Goal: Task Accomplishment & Management: Manage account settings

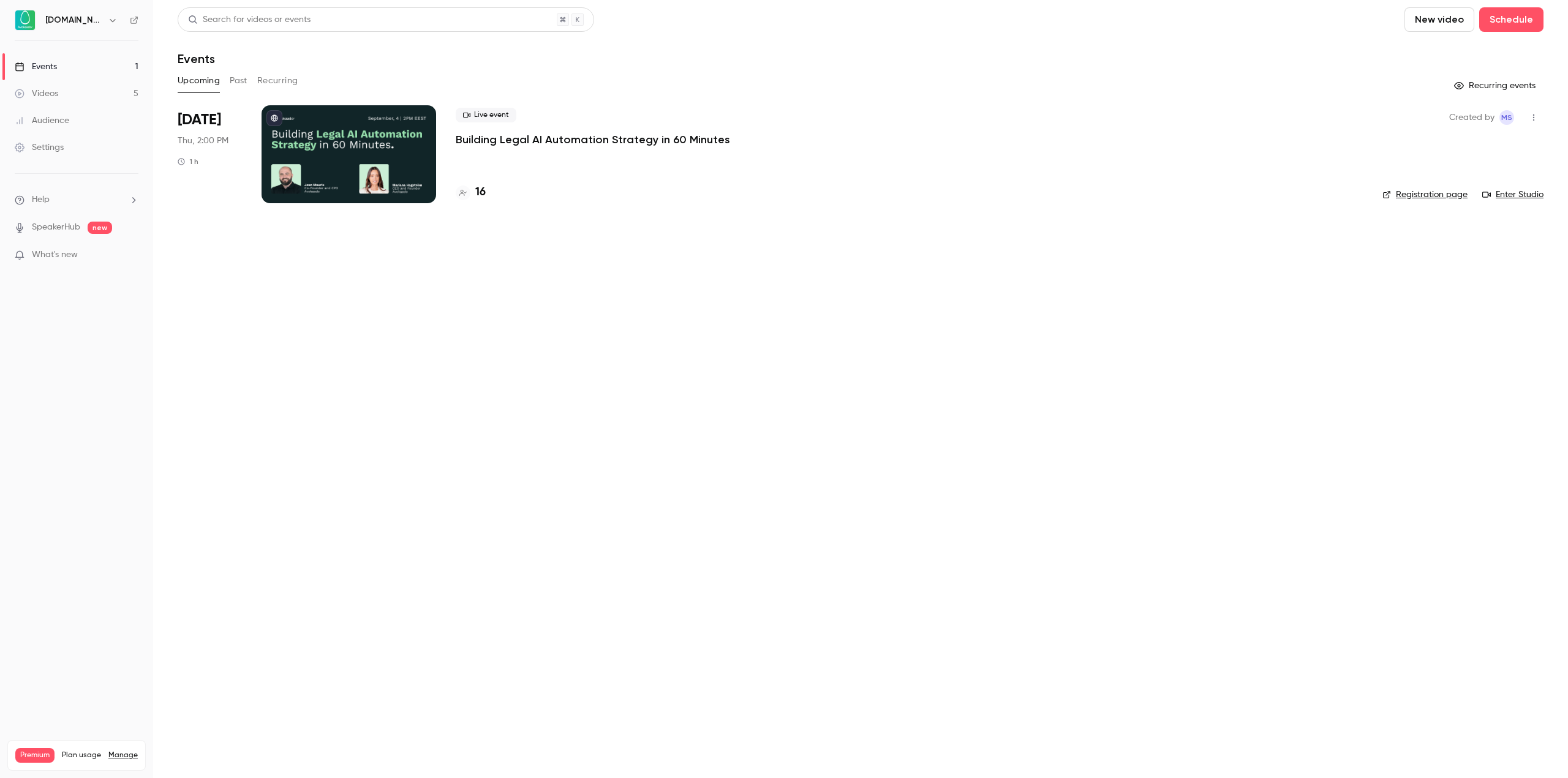
drag, startPoint x: 1203, startPoint y: 315, endPoint x: 1068, endPoint y: 269, distance: 142.6
click at [1203, 315] on main "Search for videos or events New video Schedule Events Upcoming Past Recurring R…" at bounding box center [860, 389] width 1415 height 778
click at [530, 140] on p "Building Legal AI Automation Strategy in 60 Minutes" at bounding box center [592, 139] width 274 height 15
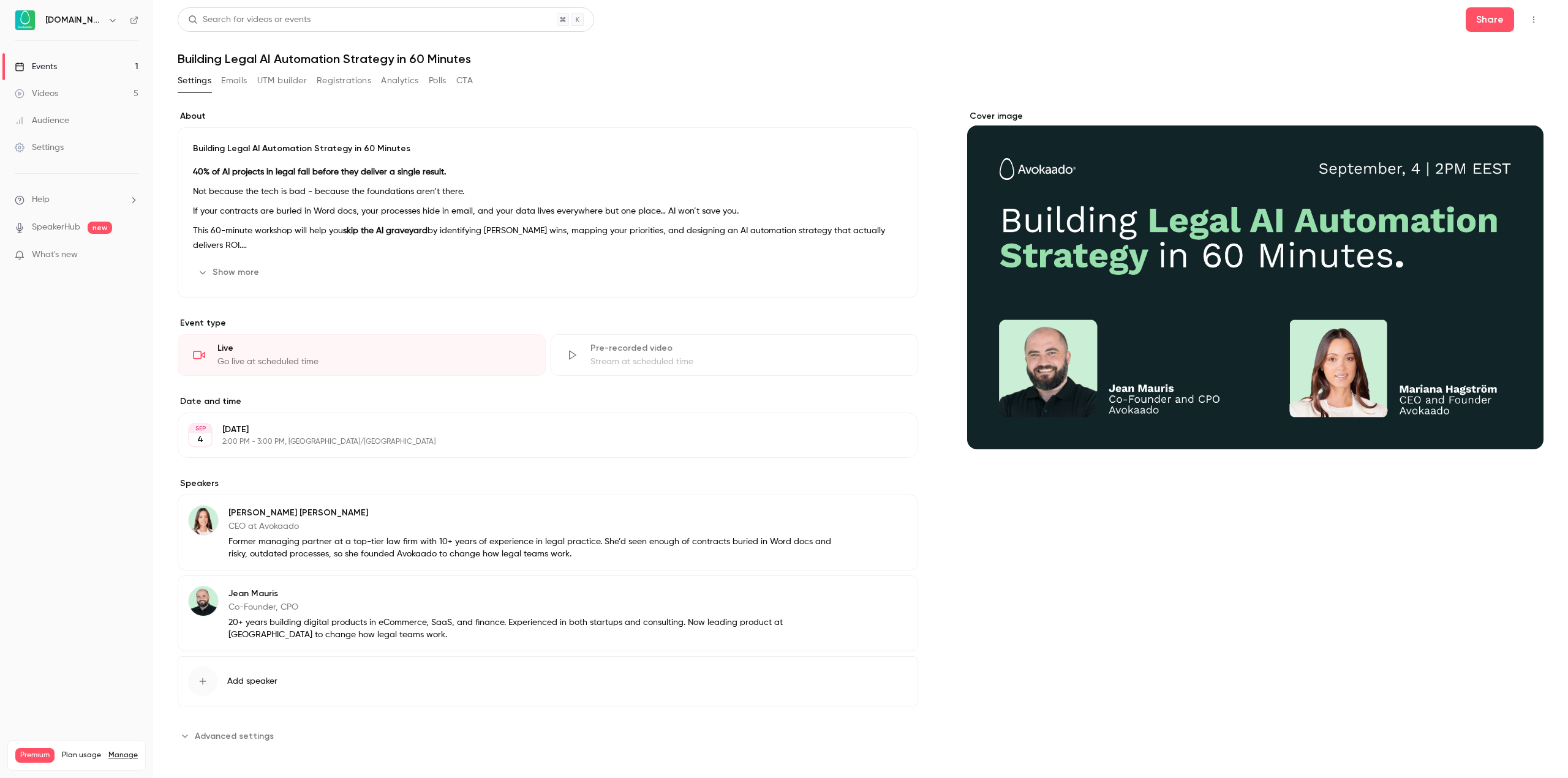
click at [328, 82] on button "Registrations" at bounding box center [344, 81] width 55 height 20
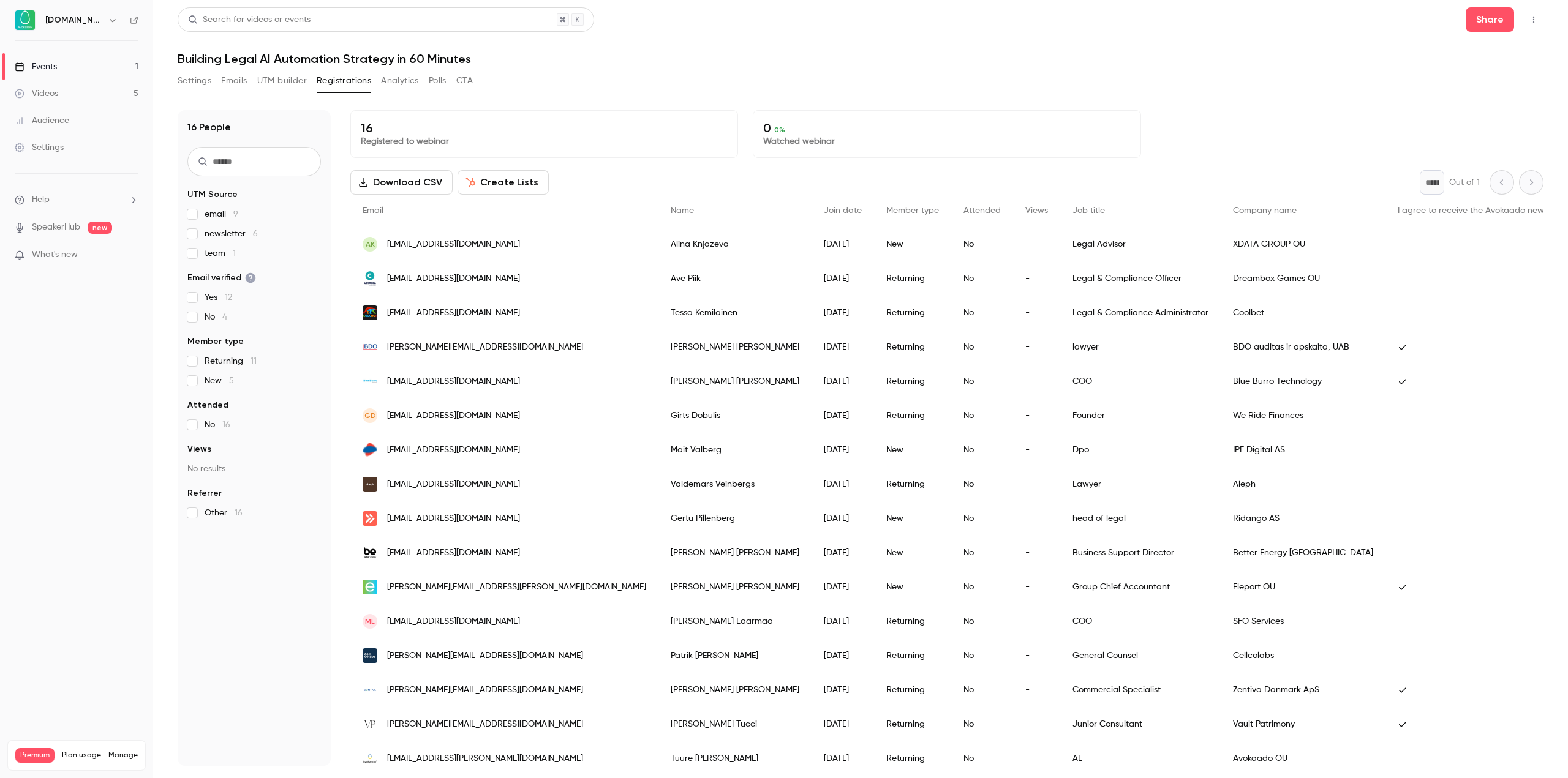
click at [694, 61] on h1 "Building Legal AI Automation Strategy in 60 Minutes" at bounding box center [860, 58] width 1366 height 15
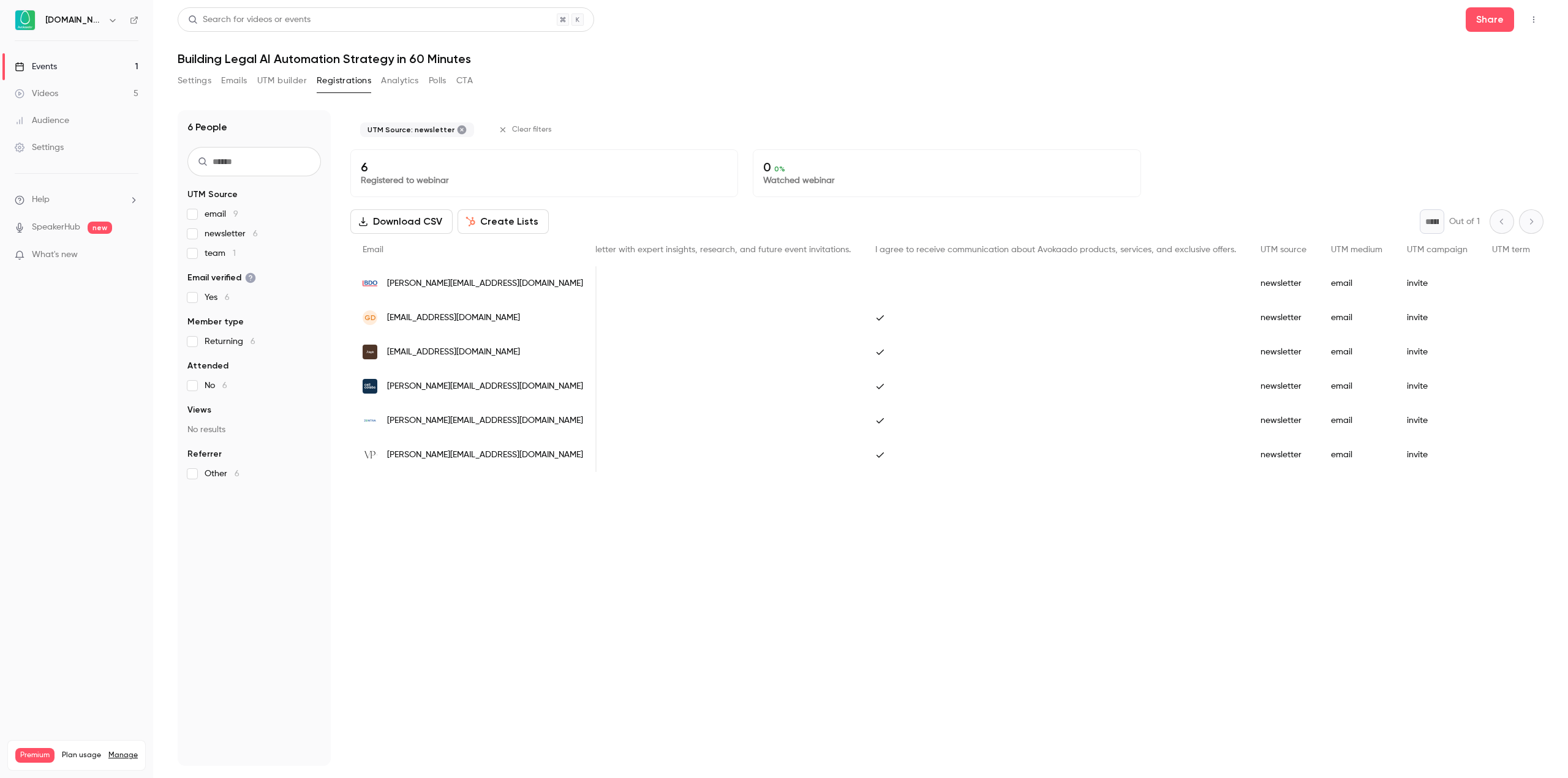
scroll to position [0, 885]
click at [1477, 472] on div "People list" at bounding box center [1514, 456] width 75 height 35
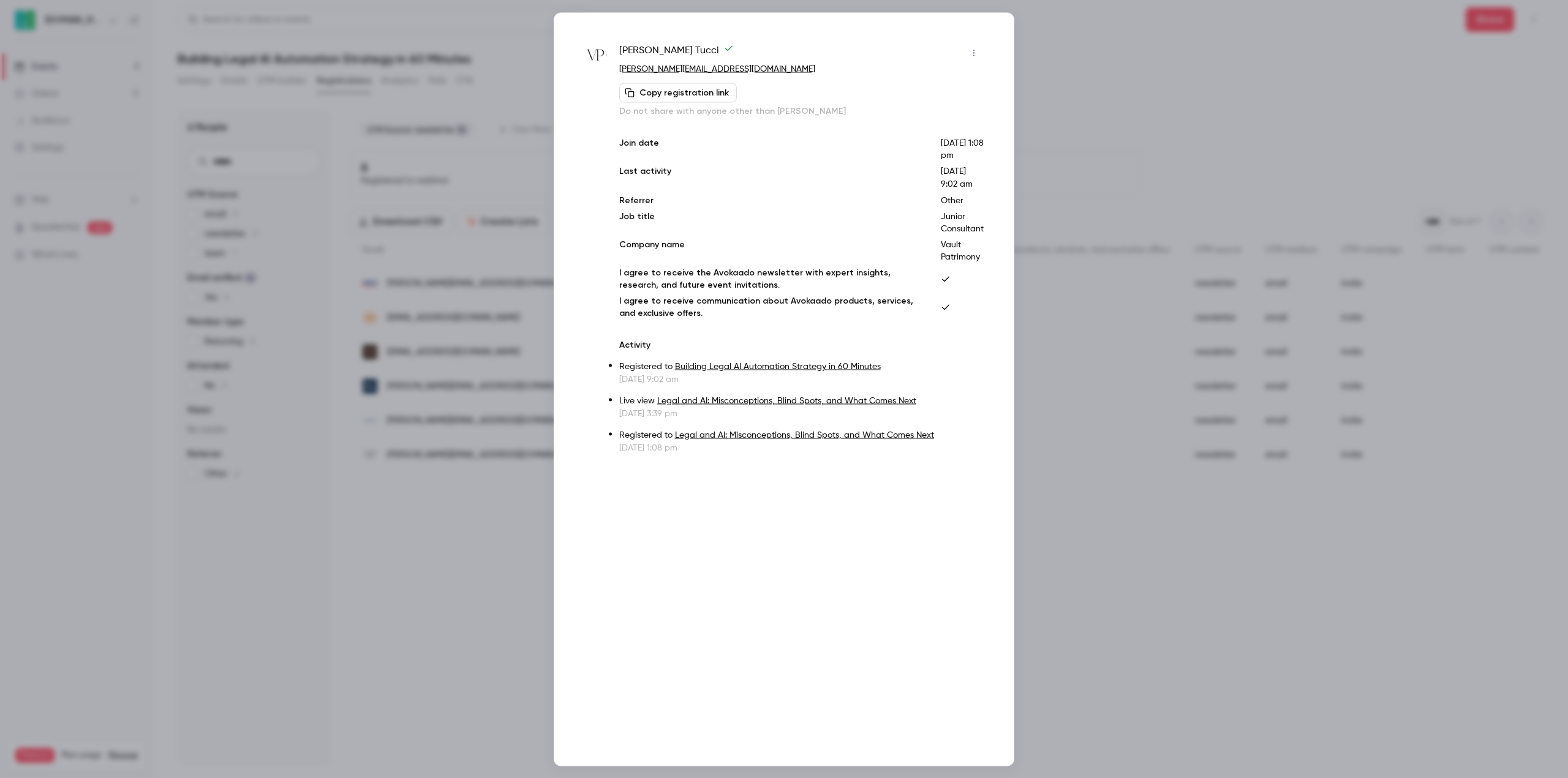
click at [1073, 103] on div at bounding box center [784, 389] width 1568 height 778
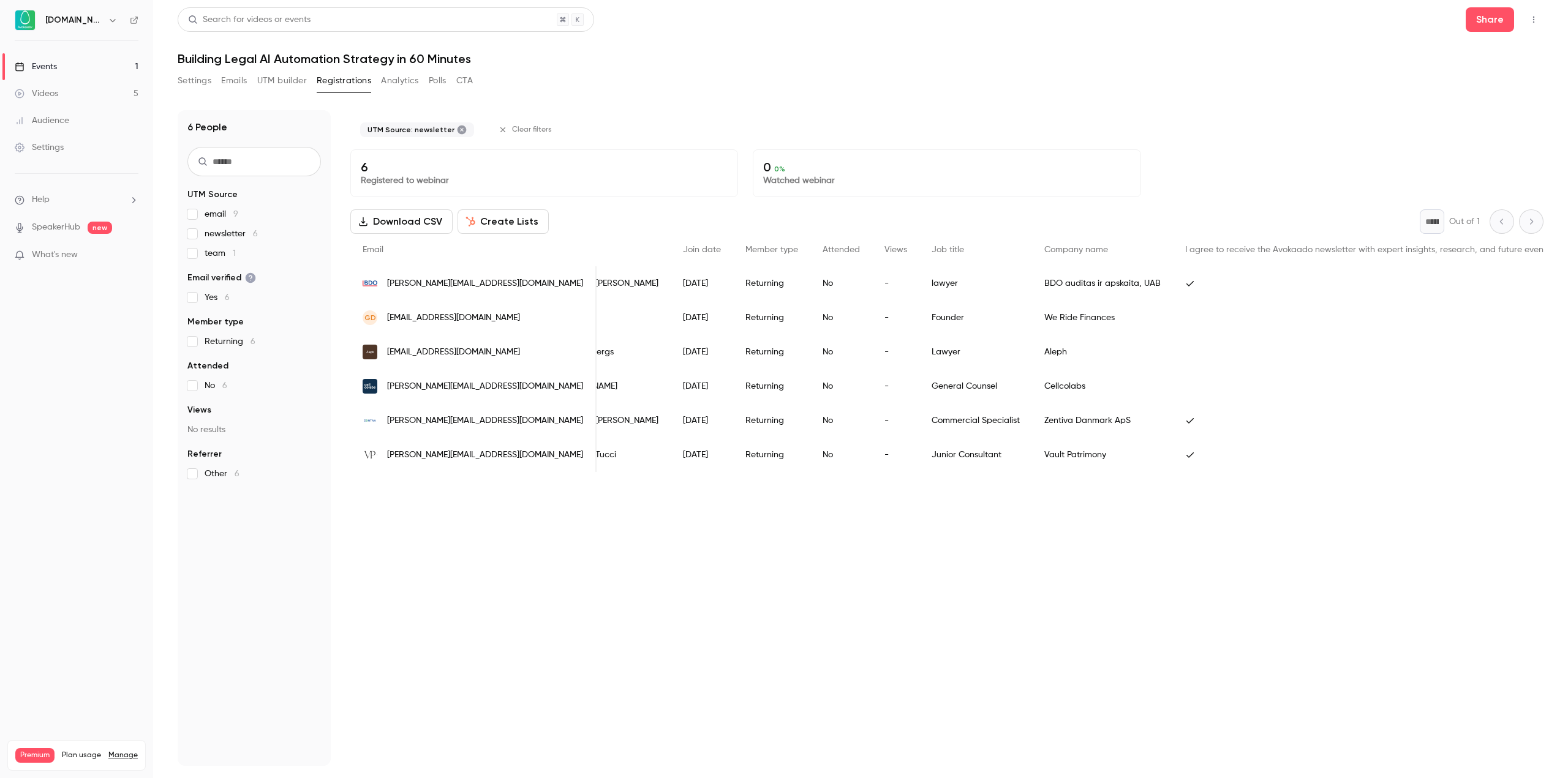
scroll to position [0, 0]
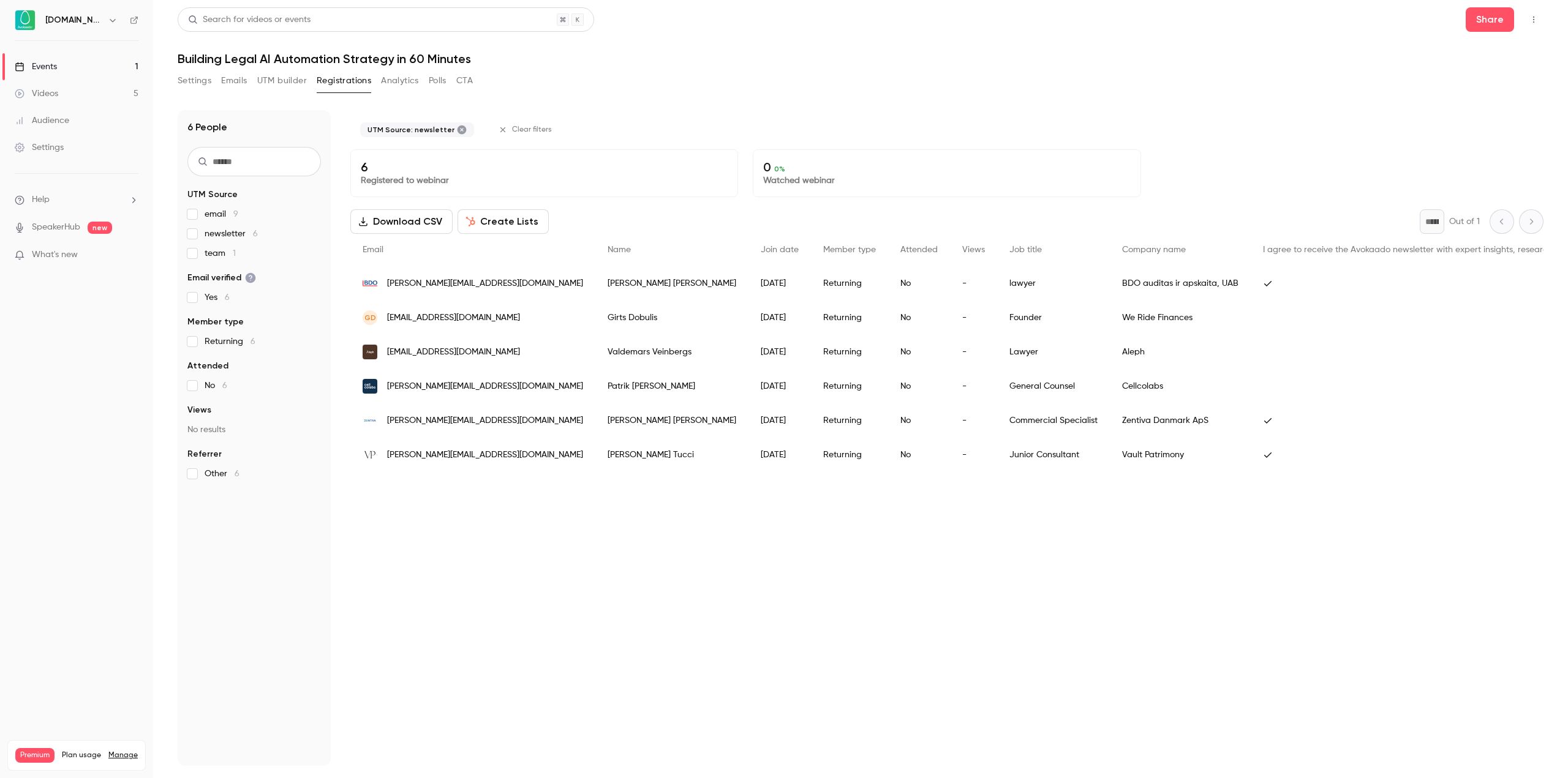
drag, startPoint x: 210, startPoint y: 212, endPoint x: 206, endPoint y: 218, distance: 7.2
click at [210, 212] on span "email 9" at bounding box center [221, 214] width 34 height 12
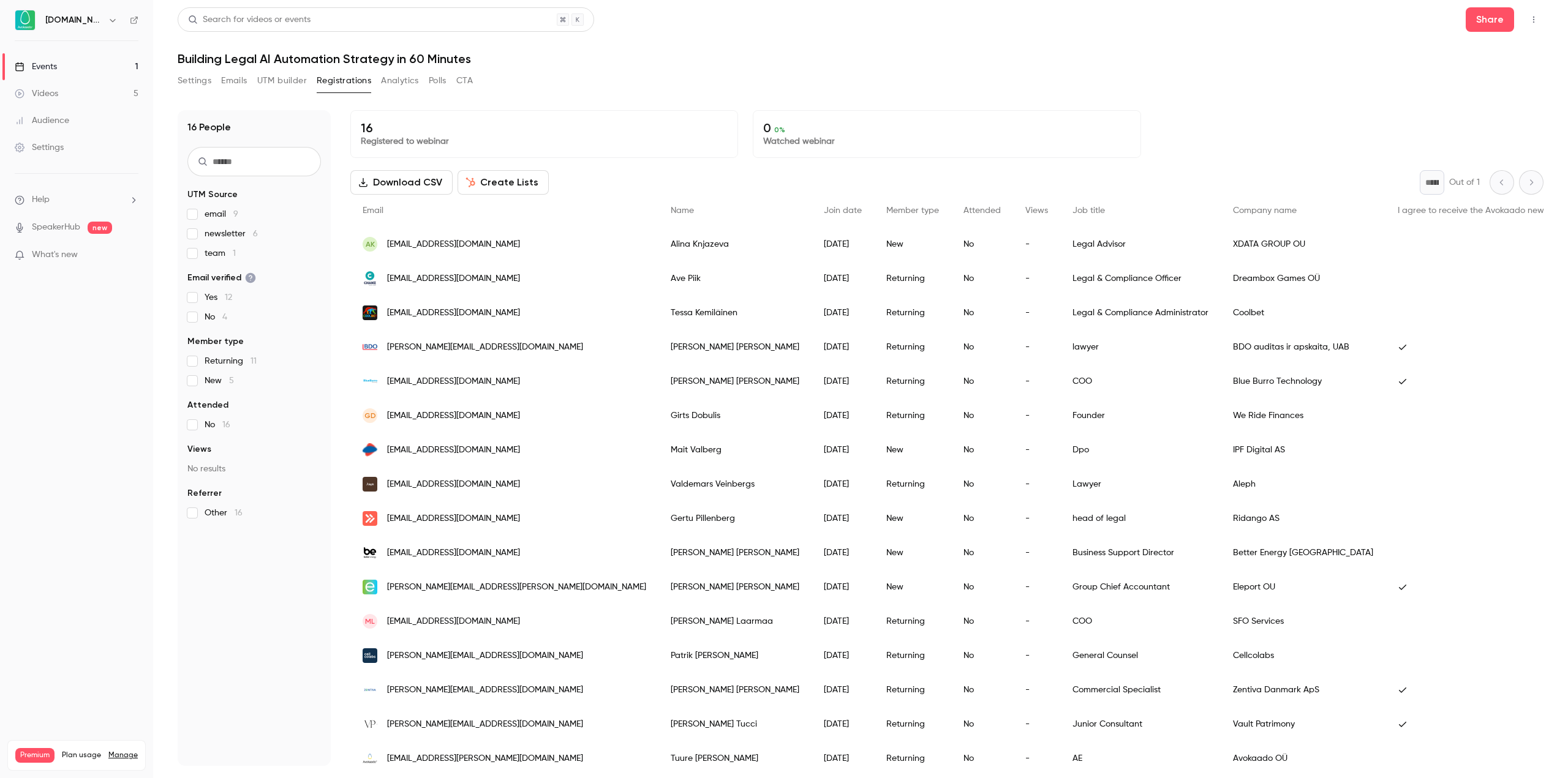
click at [636, 78] on div "Settings Emails UTM builder Registrations Analytics Polls CTA" at bounding box center [860, 83] width 1366 height 25
